Goal: Task Accomplishment & Management: Manage account settings

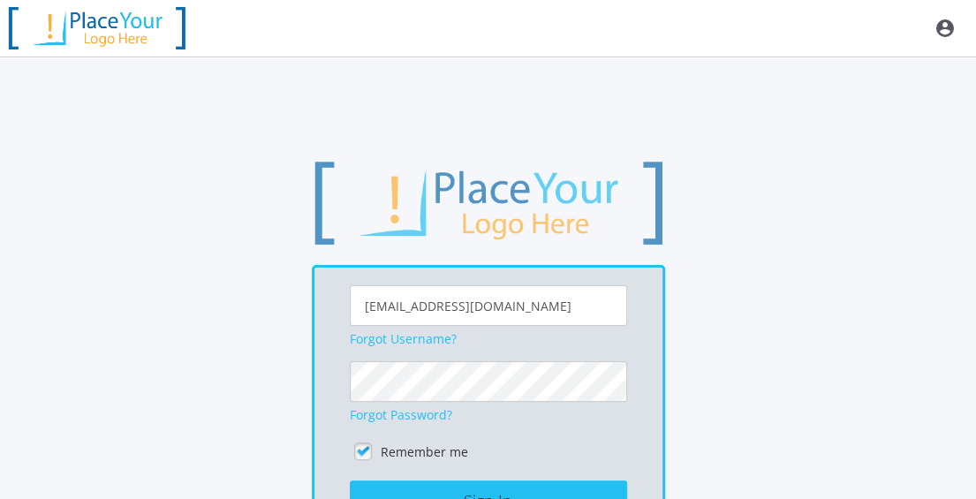
click at [753, 354] on div "[EMAIL_ADDRESS][DOMAIN_NAME] Forgot Username? Forgot Password? Remember me Sign…" at bounding box center [488, 365] width 848 height 413
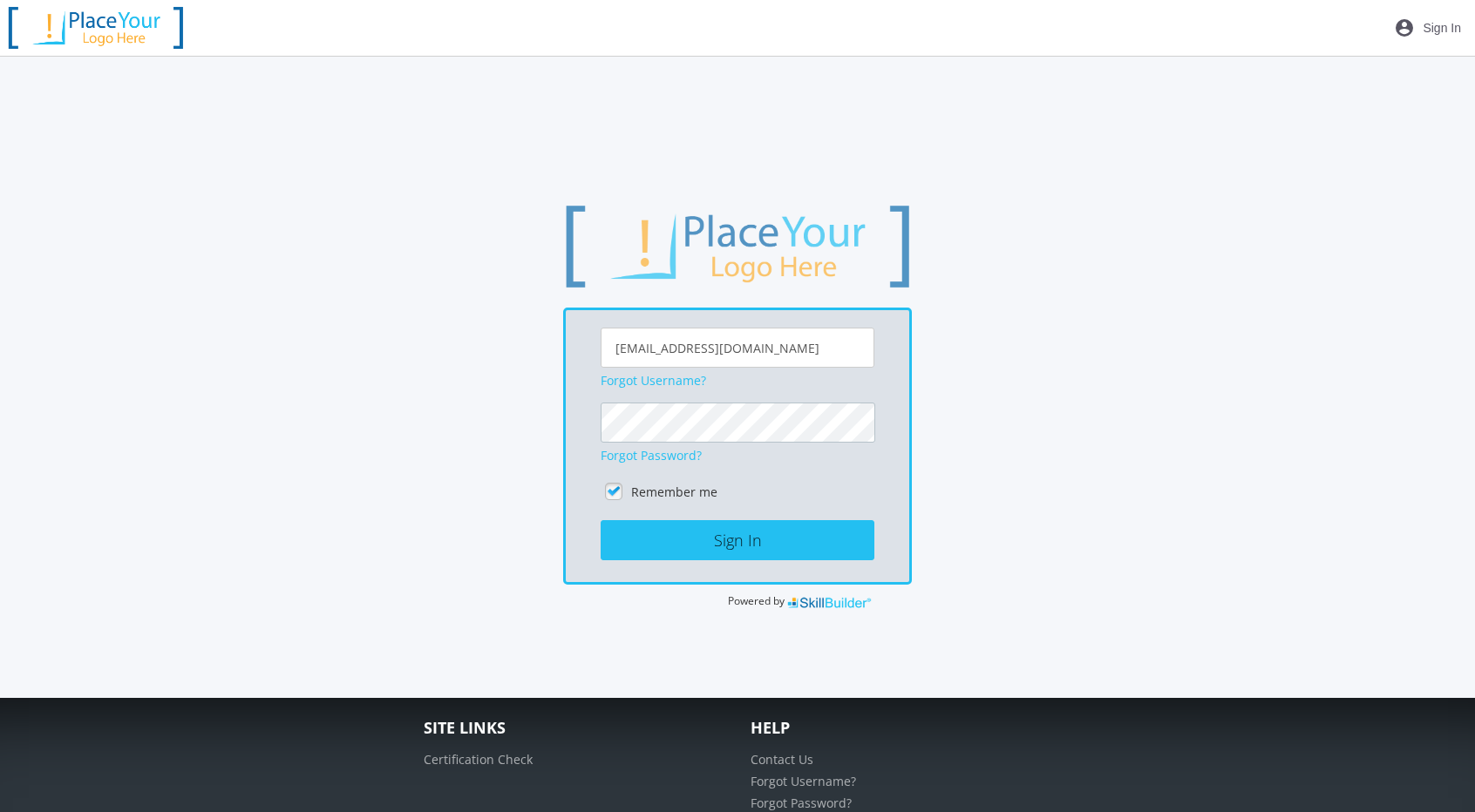
click at [450, 419] on div "[EMAIL_ADDRESS][DOMAIN_NAME] Forgot Username? Forgot Password? Remember me Sign…" at bounding box center [737, 406] width 1298 height 407
click at [601, 491] on button "Sign In" at bounding box center [737, 540] width 273 height 40
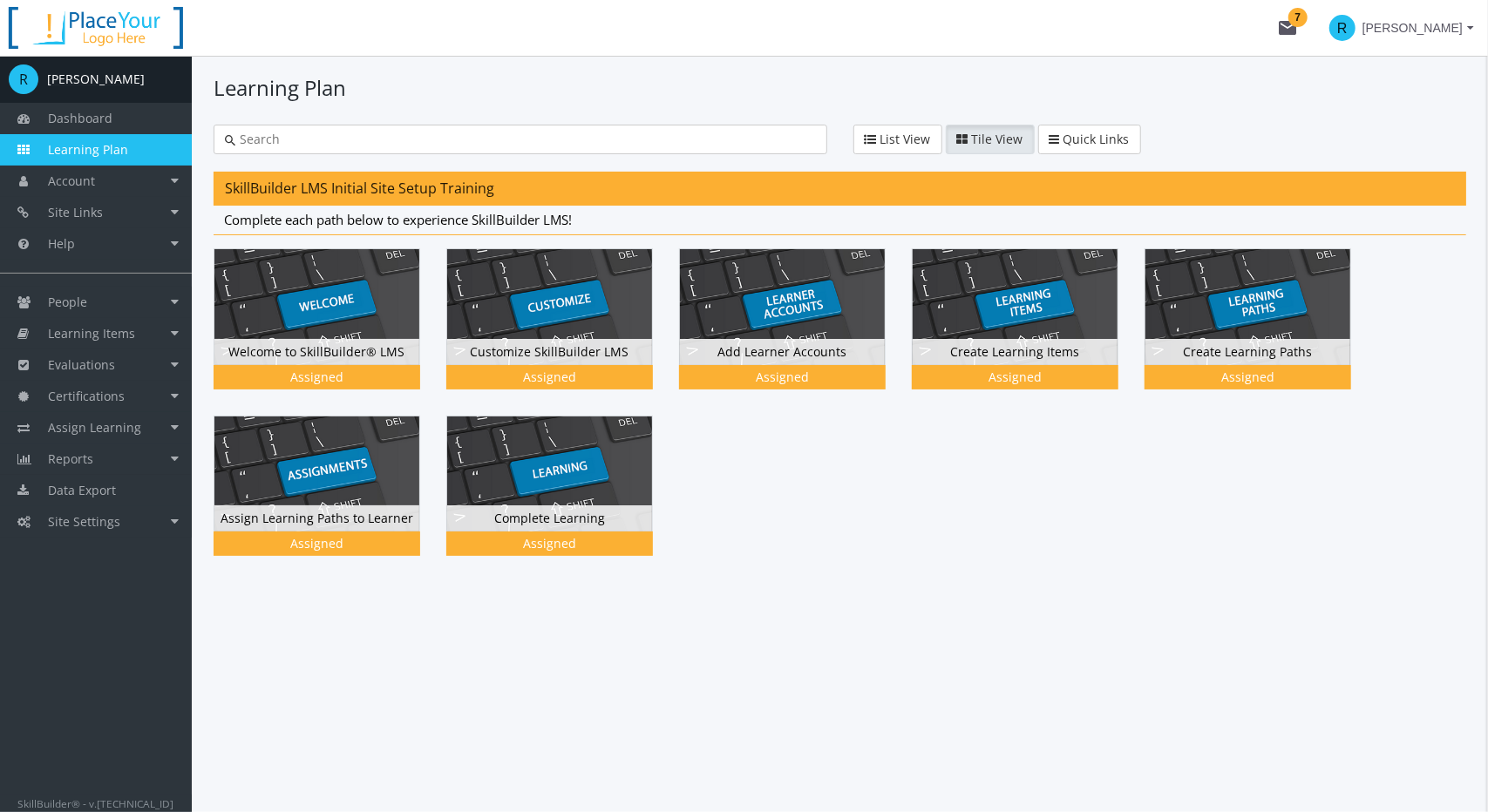
click at [89, 81] on div "[PERSON_NAME]" at bounding box center [96, 80] width 98 height 18
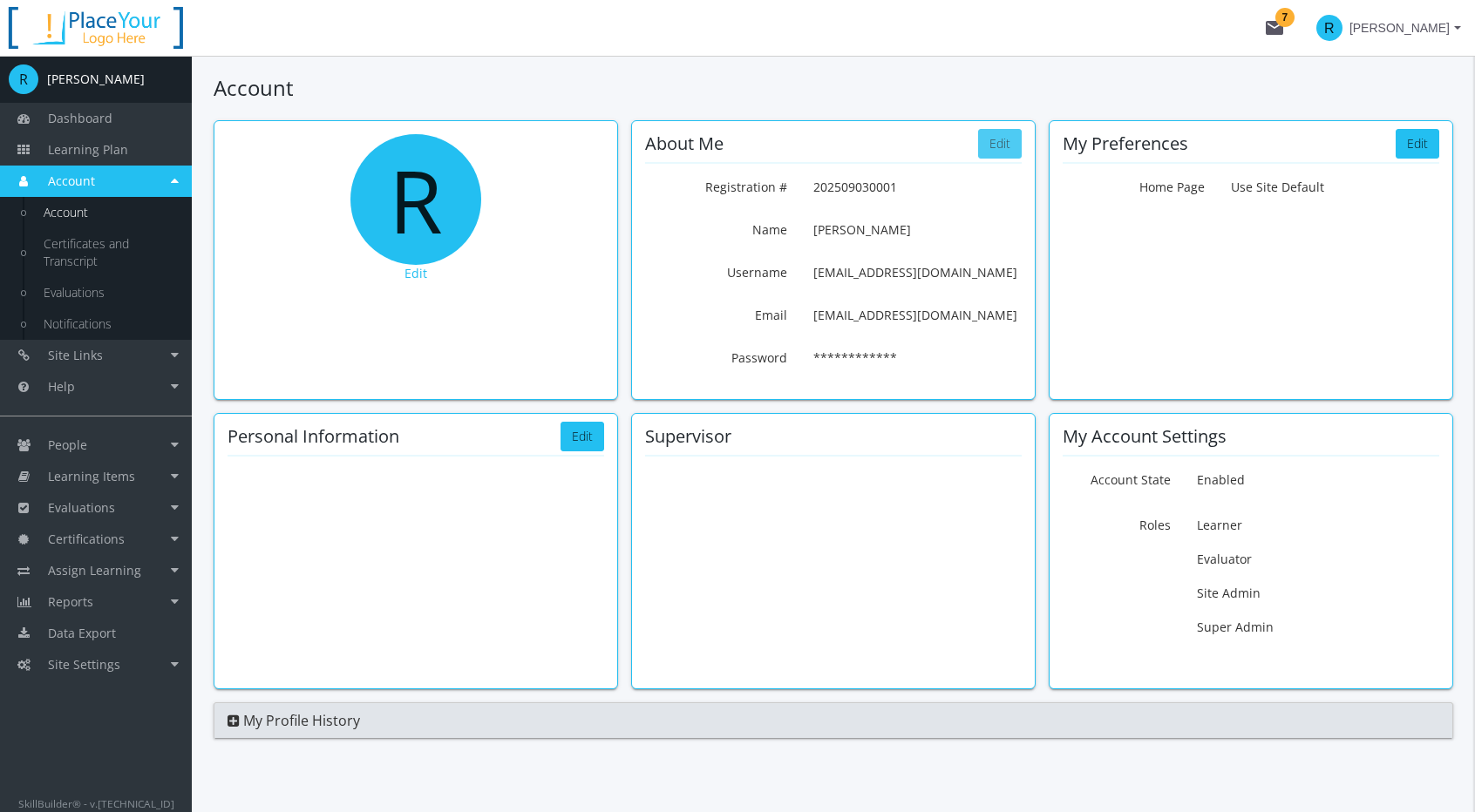
click at [962, 149] on button "Edit" at bounding box center [999, 144] width 43 height 30
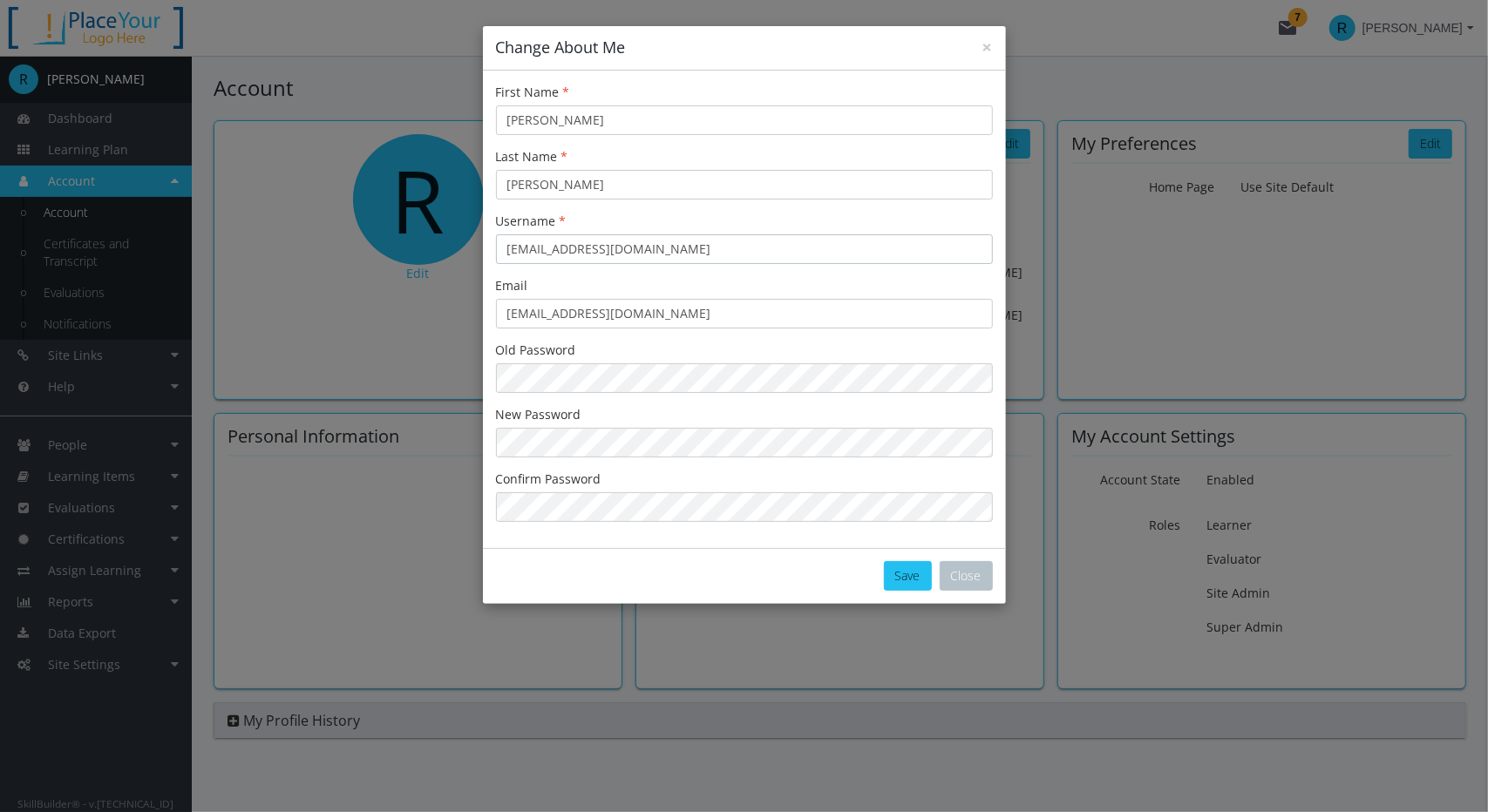
drag, startPoint x: 534, startPoint y: 253, endPoint x: 809, endPoint y: 257, distance: 275.0
click at [809, 257] on input "[EMAIL_ADDRESS][DOMAIN_NAME]" at bounding box center [745, 250] width 497 height 30
type input "rleal"
click at [899, 491] on button "Save" at bounding box center [908, 576] width 48 height 30
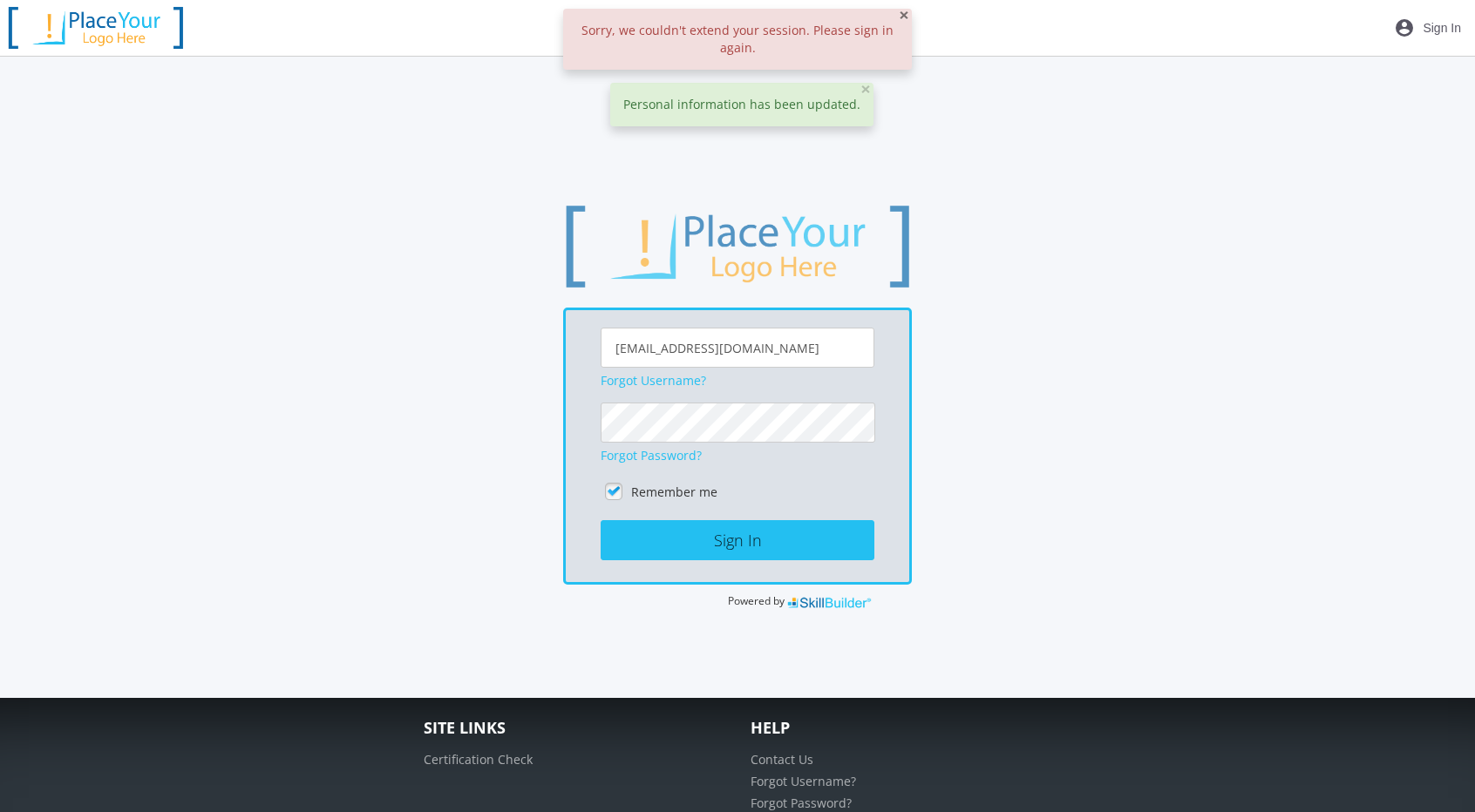
drag, startPoint x: 903, startPoint y: 19, endPoint x: 888, endPoint y: 44, distance: 29.2
click at [903, 19] on span "×" at bounding box center [904, 15] width 11 height 25
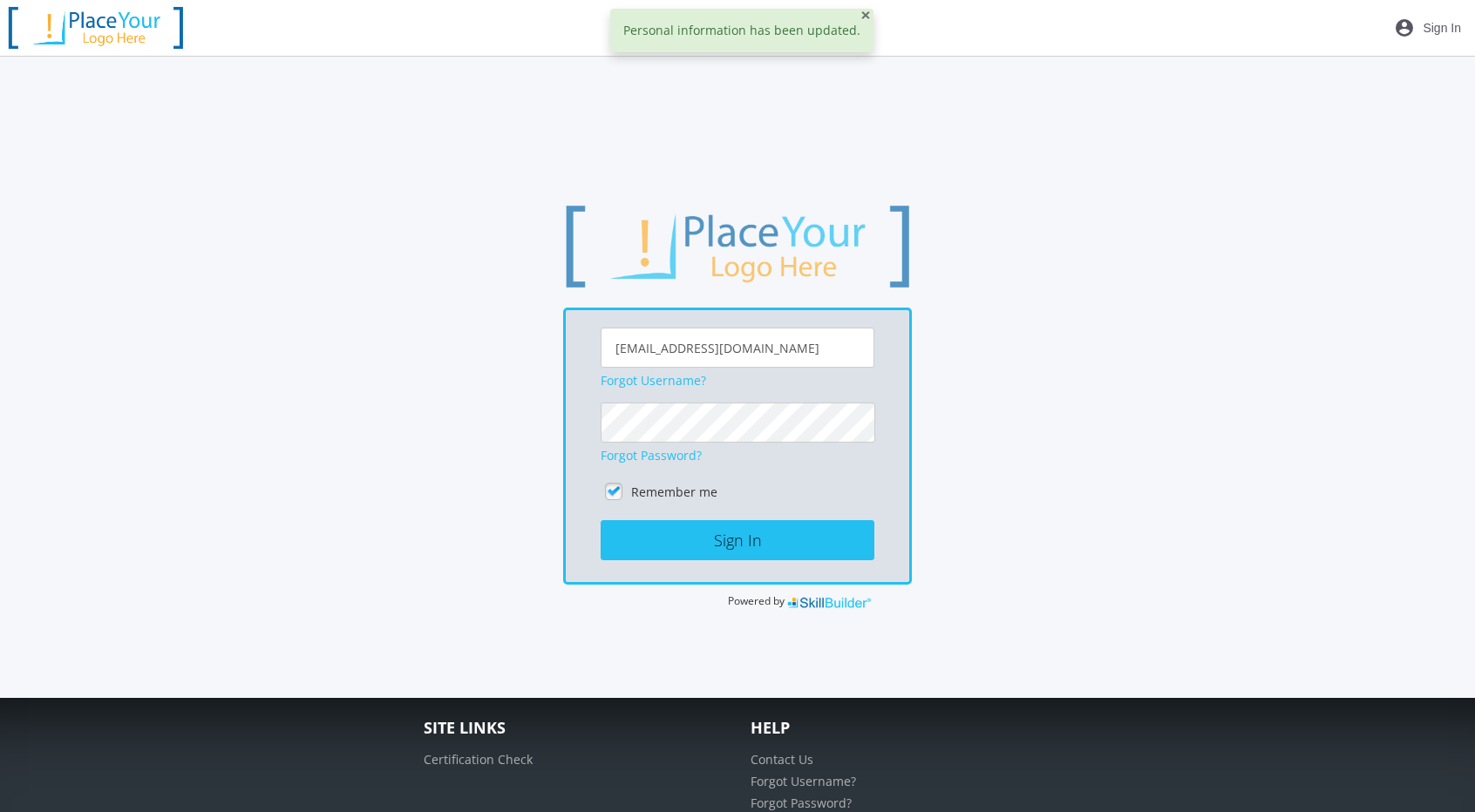
click at [860, 20] on span "×" at bounding box center [865, 15] width 11 height 25
drag, startPoint x: 774, startPoint y: 341, endPoint x: 641, endPoint y: 344, distance: 133.0
click at [641, 344] on input "[EMAIL_ADDRESS][DOMAIN_NAME]" at bounding box center [737, 347] width 273 height 40
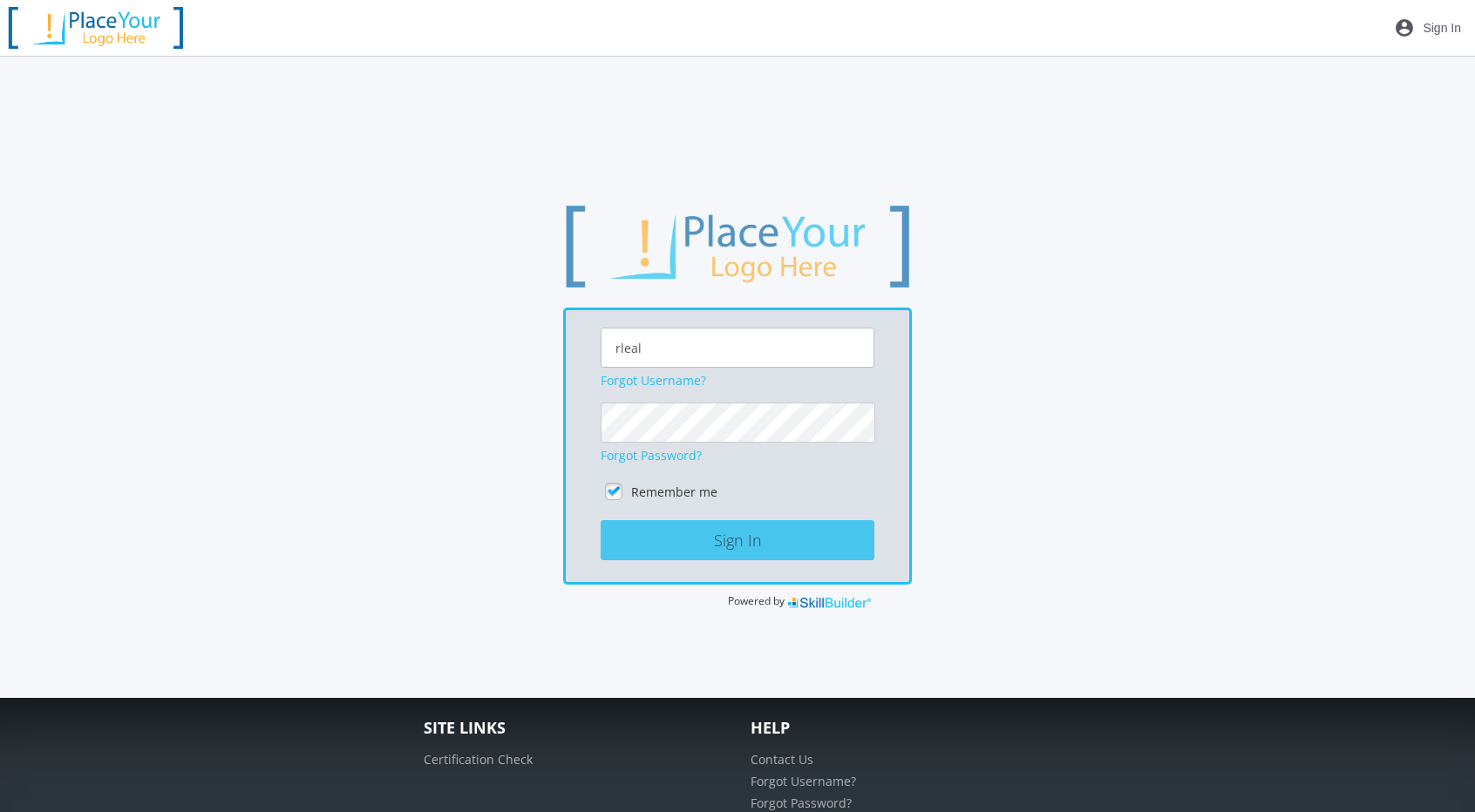
type input "rleal"
click at [678, 491] on button "Sign In" at bounding box center [737, 540] width 273 height 40
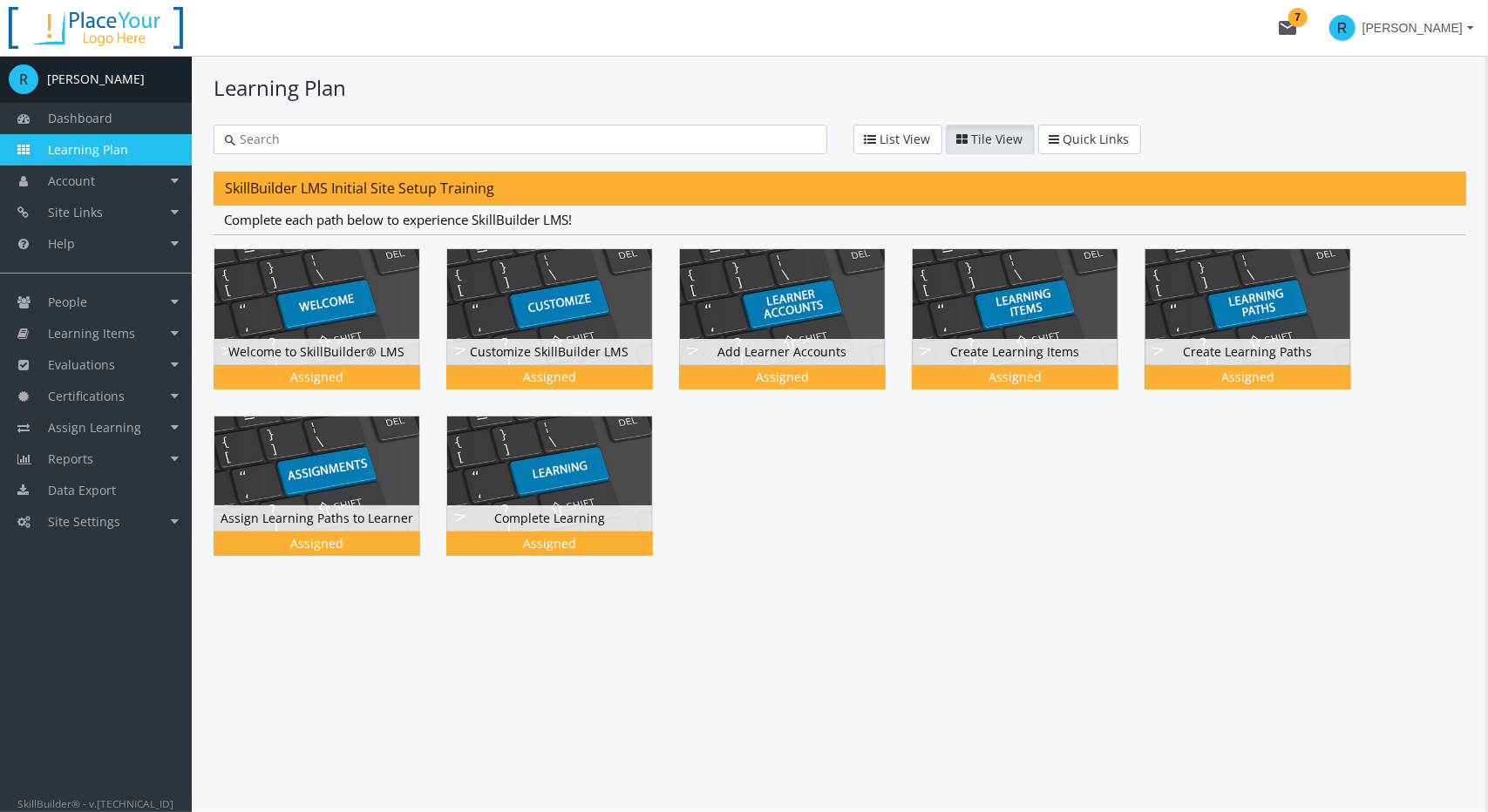
click at [962, 27] on span "[PERSON_NAME]" at bounding box center [1413, 28] width 101 height 32
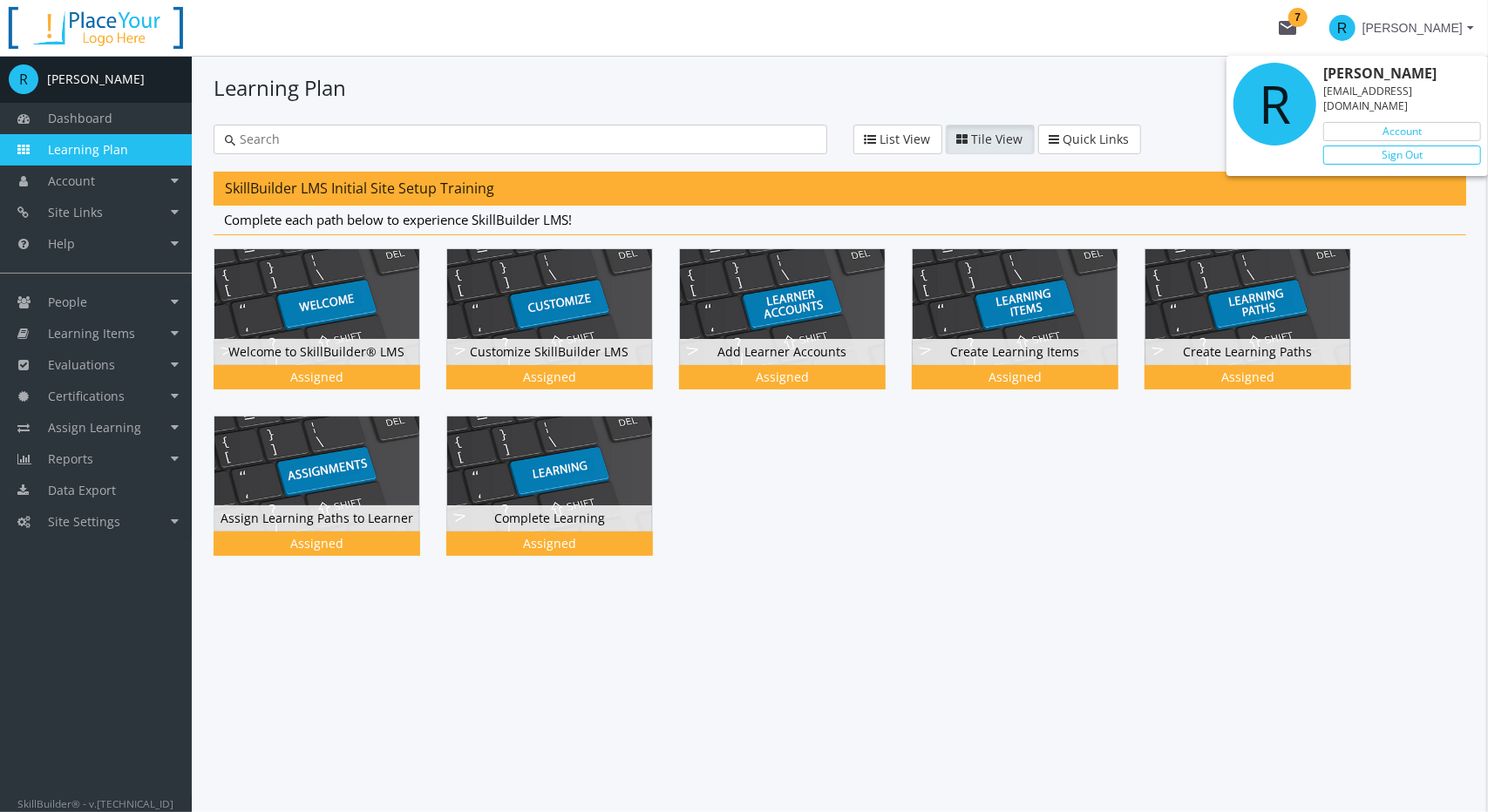
click at [962, 146] on link "Sign Out" at bounding box center [1402, 155] width 158 height 19
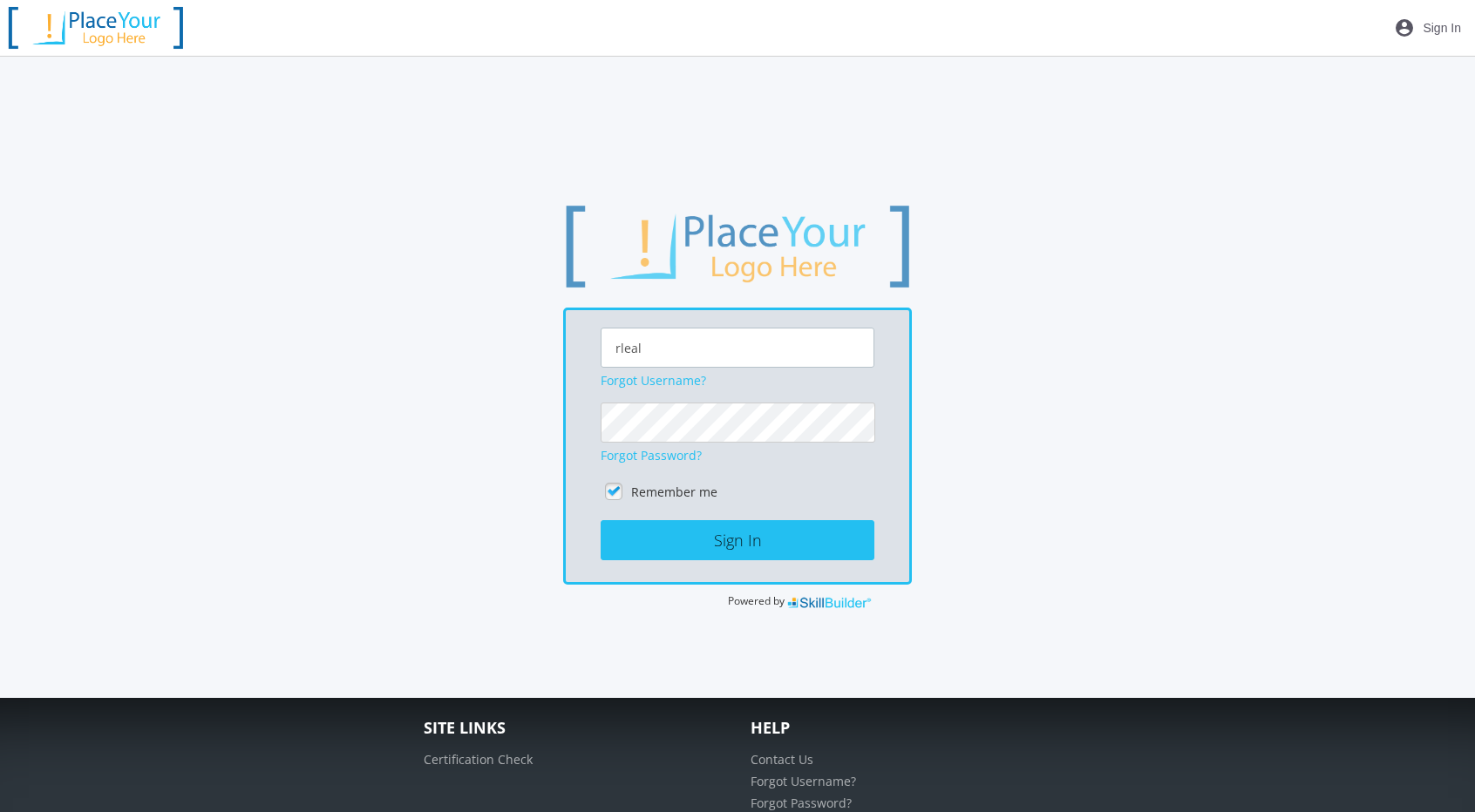
drag, startPoint x: 699, startPoint y: 353, endPoint x: 219, endPoint y: 349, distance: 480.0
click at [227, 348] on div "rleal Forgot Username? Forgot Password? Remember me Sign In Powered by" at bounding box center [737, 406] width 1298 height 407
type input "learner"
click at [601, 491] on button "Sign In" at bounding box center [737, 540] width 273 height 40
